Goal: Book appointment/travel/reservation

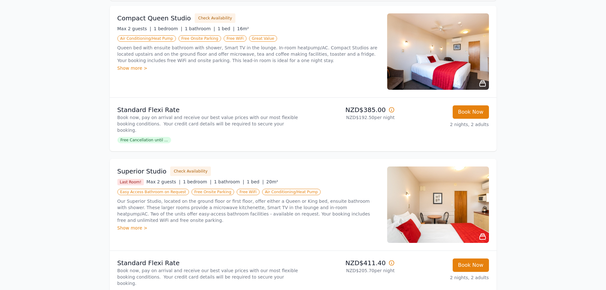
scroll to position [95, 0]
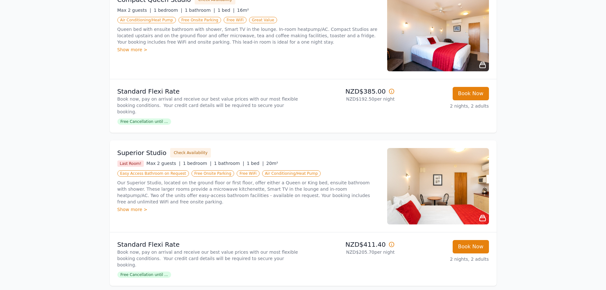
click at [138, 272] on span "Free Cancellation until ..." at bounding box center [144, 275] width 54 height 6
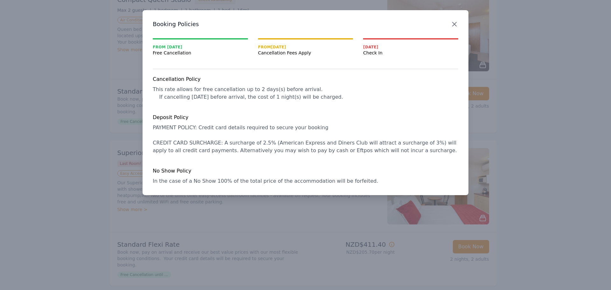
click at [452, 25] on icon "button" at bounding box center [455, 24] width 8 height 8
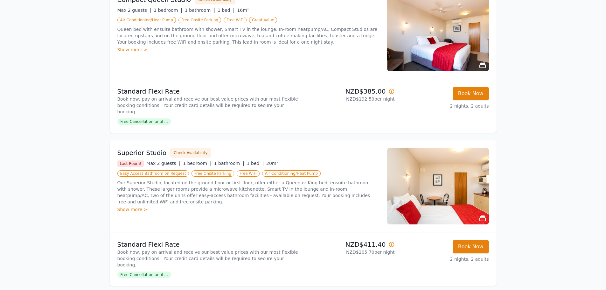
scroll to position [0, 0]
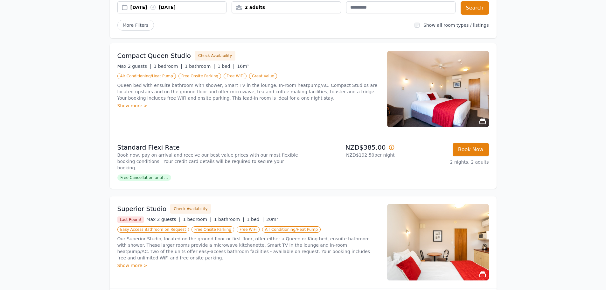
scroll to position [32, 0]
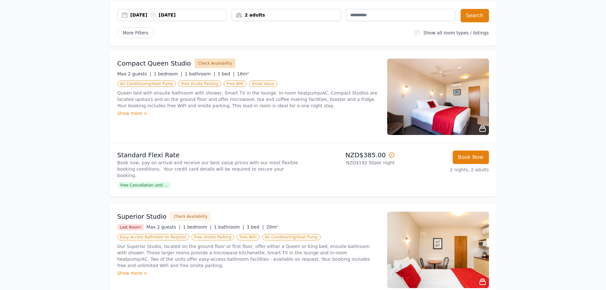
click at [199, 65] on button "Check Availability" at bounding box center [215, 64] width 41 height 10
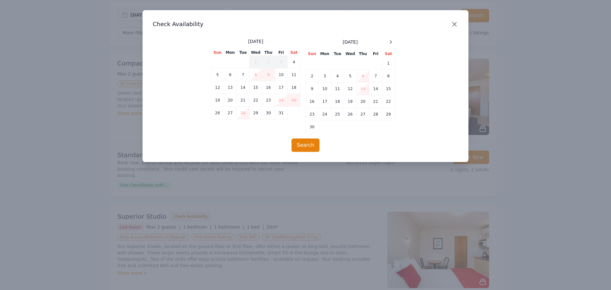
click at [455, 28] on icon "button" at bounding box center [455, 24] width 8 height 8
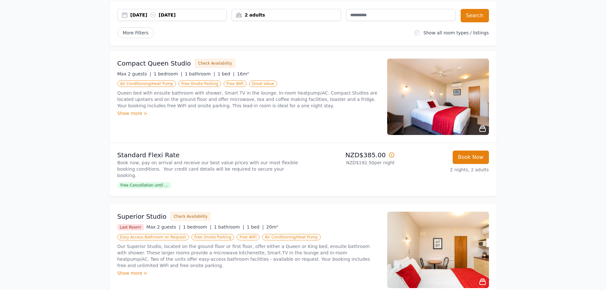
click at [472, 118] on img at bounding box center [438, 97] width 102 height 76
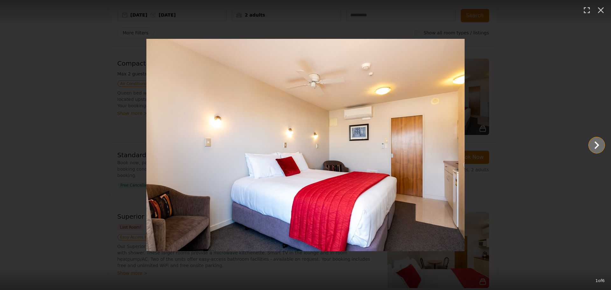
click at [597, 149] on icon "Show slide 2 of 6" at bounding box center [596, 145] width 15 height 15
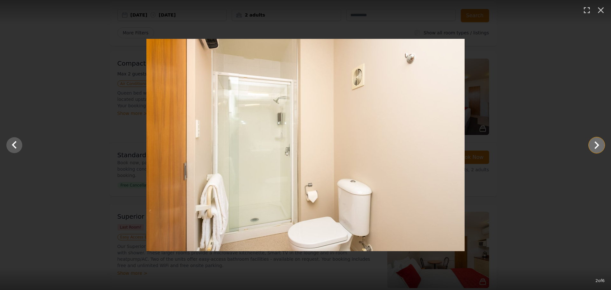
click at [597, 149] on icon "Show slide 3 of 6" at bounding box center [596, 145] width 15 height 15
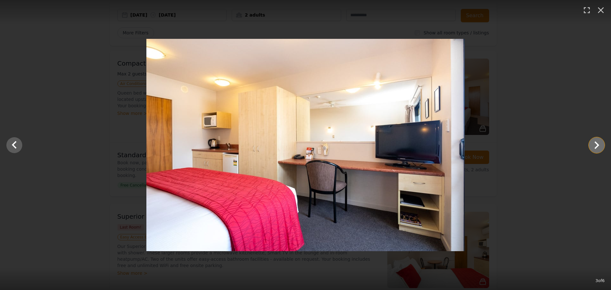
click at [597, 149] on icon "Show slide 4 of 6" at bounding box center [596, 145] width 15 height 15
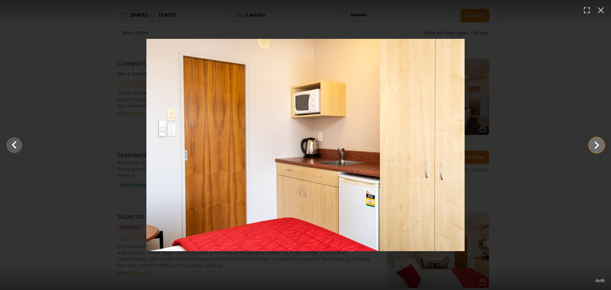
click at [597, 149] on icon "Show slide 5 of 6" at bounding box center [596, 145] width 15 height 15
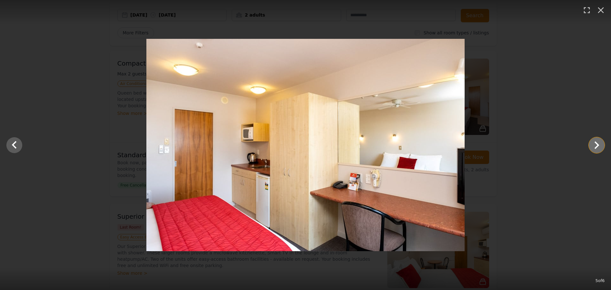
click at [597, 149] on icon "Show slide 6 of 6" at bounding box center [596, 145] width 15 height 15
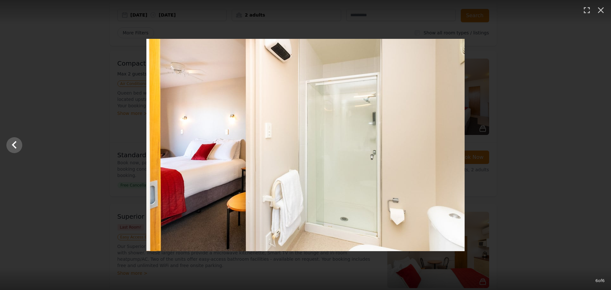
click at [597, 149] on div at bounding box center [305, 145] width 611 height 212
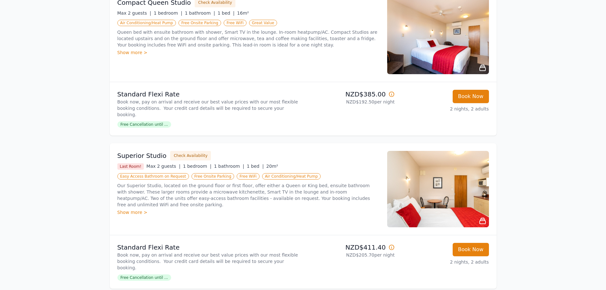
scroll to position [127, 0]
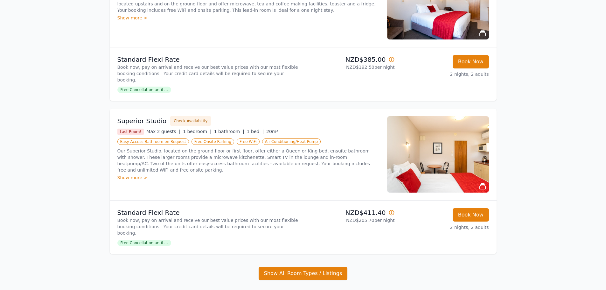
click at [456, 153] on img at bounding box center [438, 154] width 102 height 76
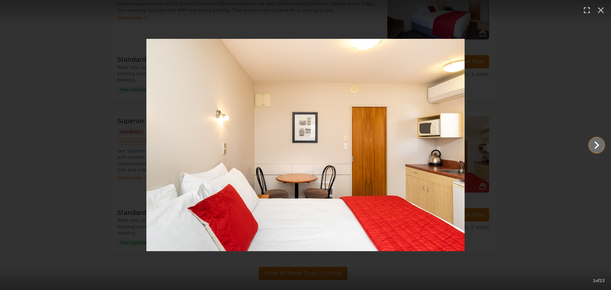
click at [593, 145] on icon "Show slide 2 of 23" at bounding box center [596, 145] width 15 height 15
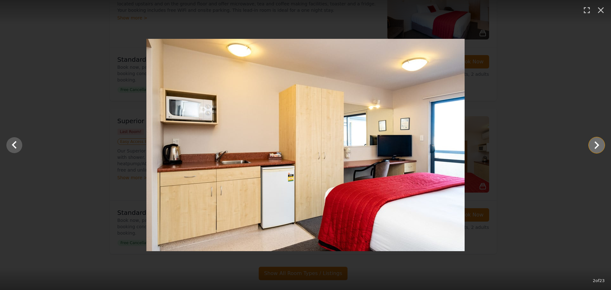
click at [593, 145] on icon "Show slide 3 of 23" at bounding box center [596, 145] width 15 height 15
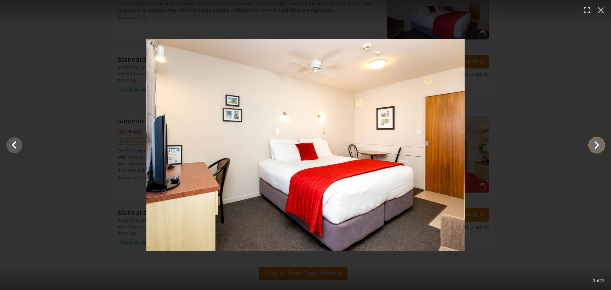
click at [593, 145] on icon "Show slide 4 of 23" at bounding box center [596, 145] width 15 height 15
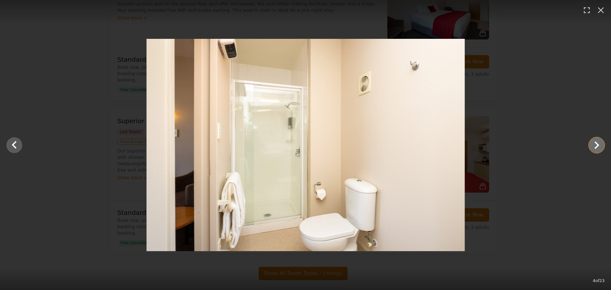
click at [593, 145] on icon "Show slide 5 of 23" at bounding box center [596, 145] width 15 height 15
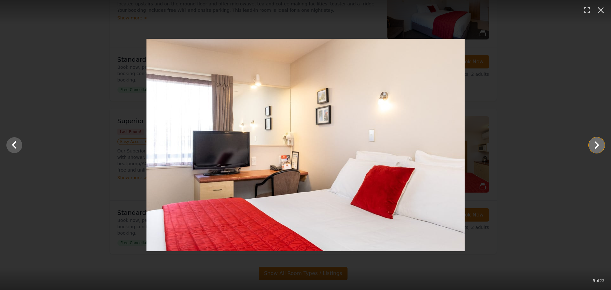
click at [593, 145] on icon "Show slide 6 of 23" at bounding box center [596, 145] width 15 height 15
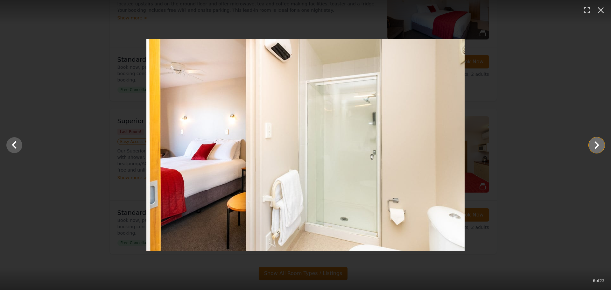
click at [593, 145] on icon "Show slide 7 of 23" at bounding box center [596, 145] width 15 height 15
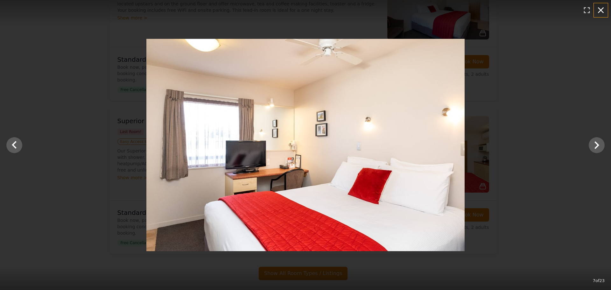
click at [600, 12] on icon "button" at bounding box center [601, 10] width 10 height 10
